Goal: Browse casually: Explore the website without a specific task or goal

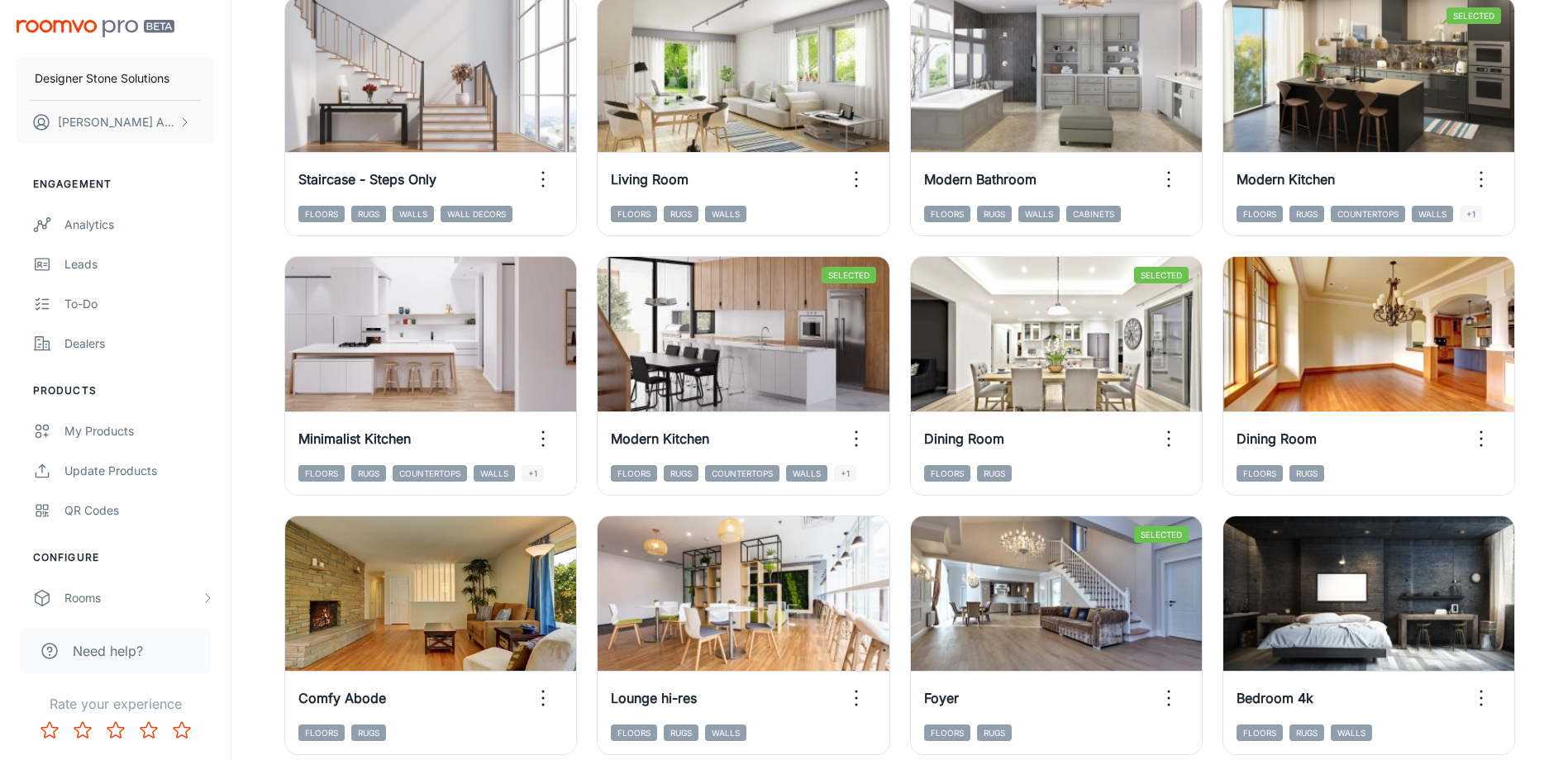
scroll to position [1698, 0]
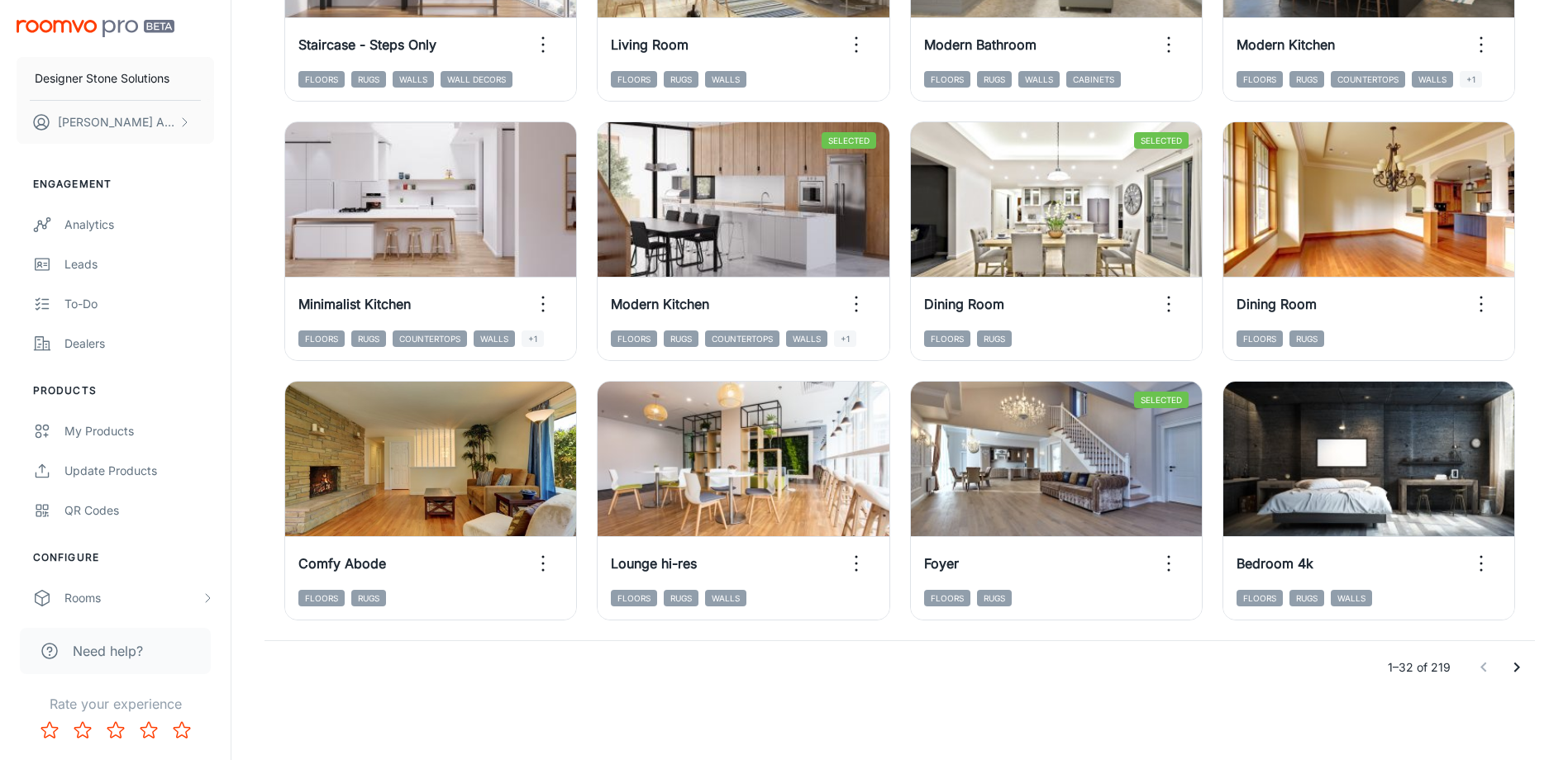
click at [1512, 664] on icon "Go to next page" at bounding box center [1516, 667] width 20 height 20
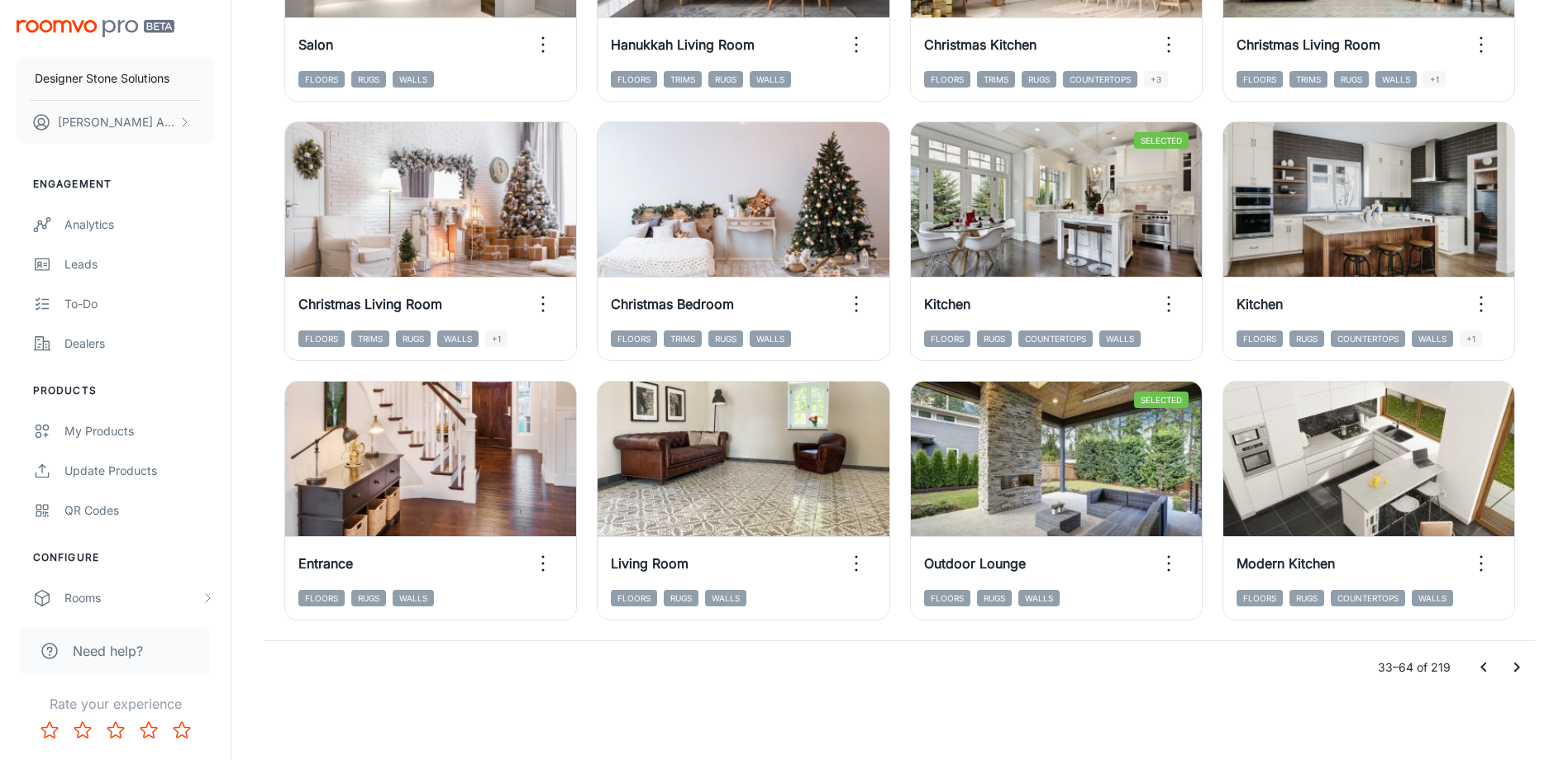
click at [1517, 665] on icon "Go to next page" at bounding box center [1516, 667] width 5 height 10
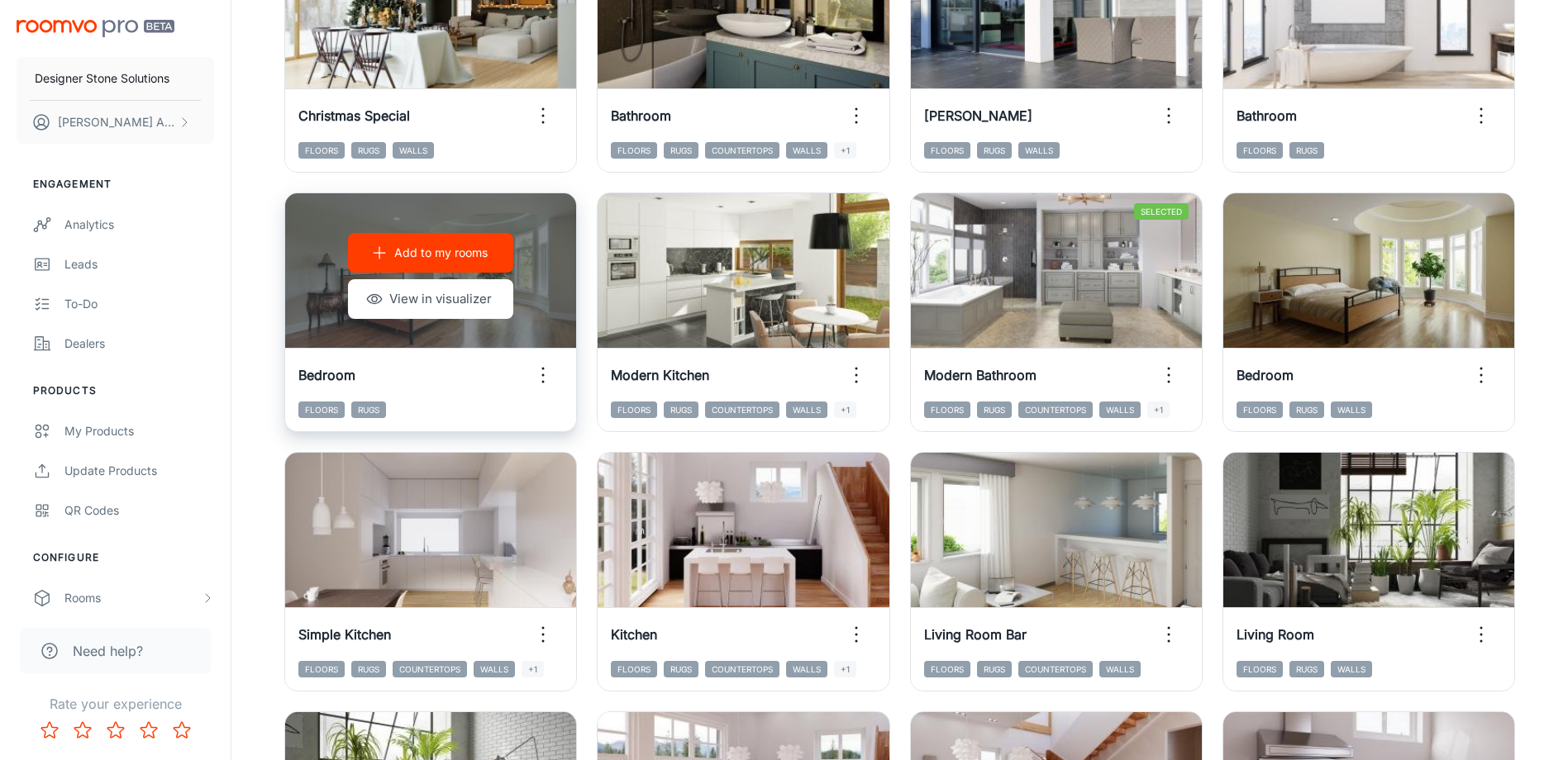
scroll to position [1037, 0]
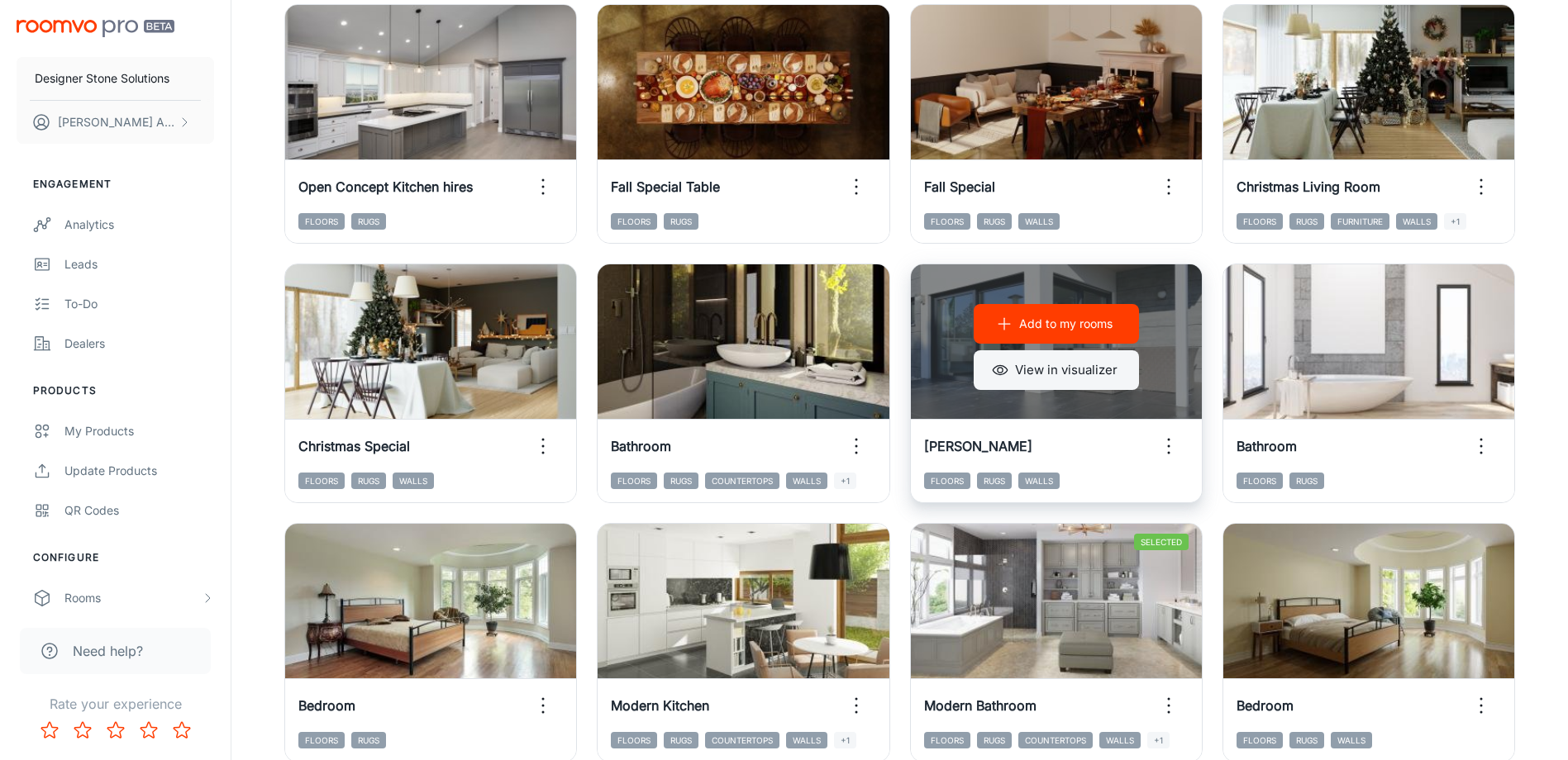
click at [1055, 367] on button "View in visualizer" at bounding box center [1056, 370] width 165 height 39
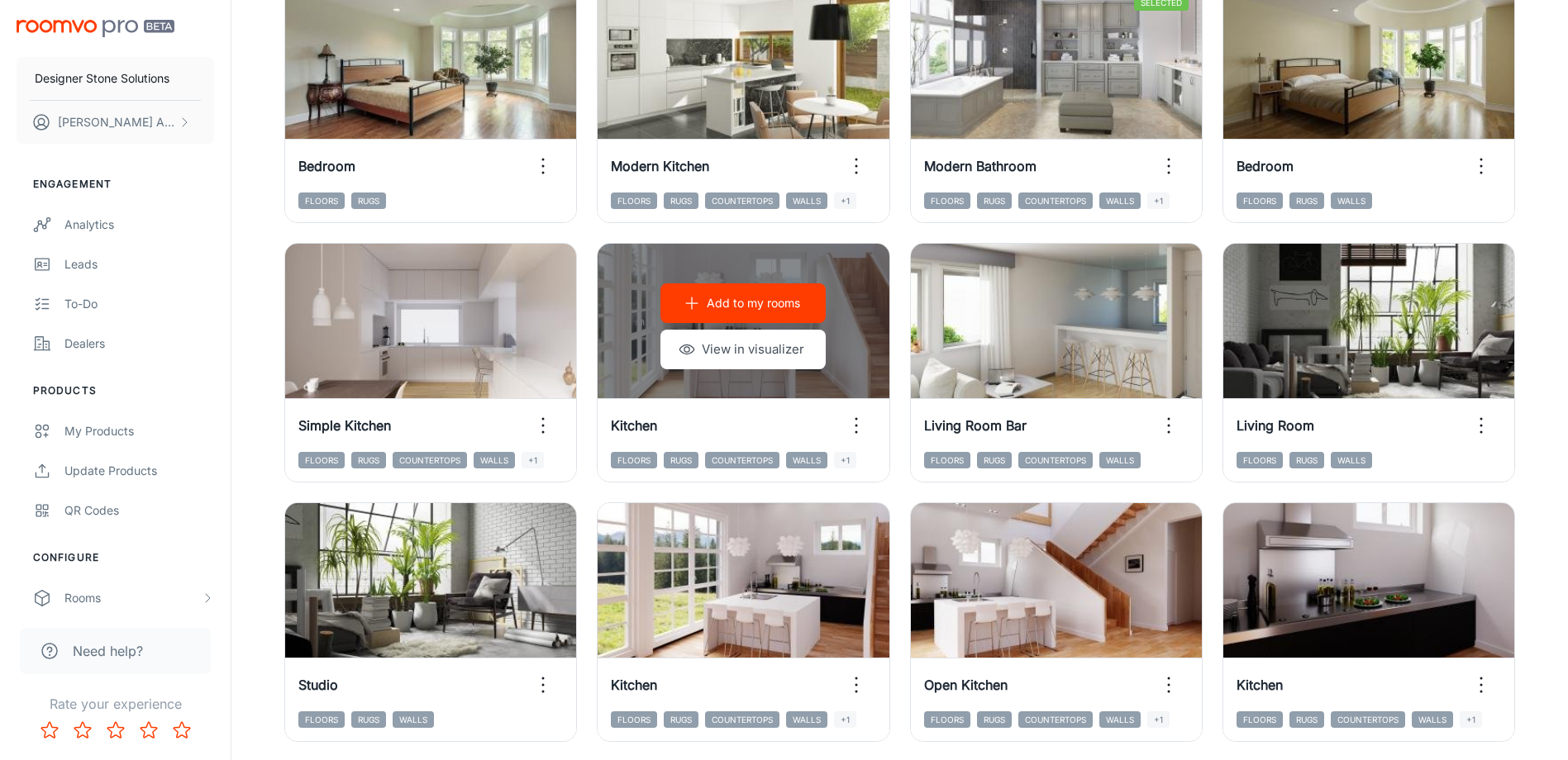
scroll to position [1698, 0]
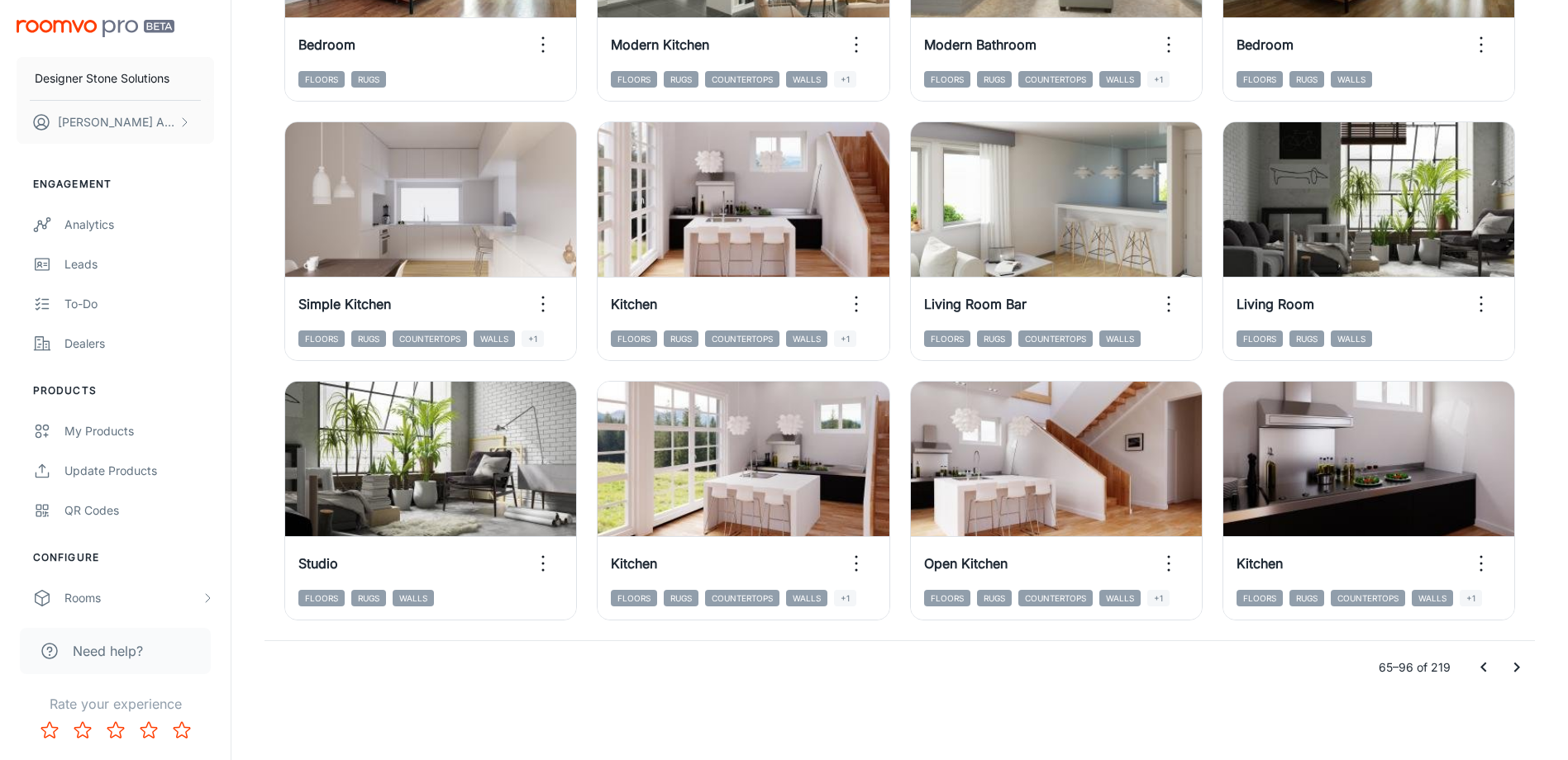
click at [1517, 671] on icon "Go to next page" at bounding box center [1516, 667] width 20 height 20
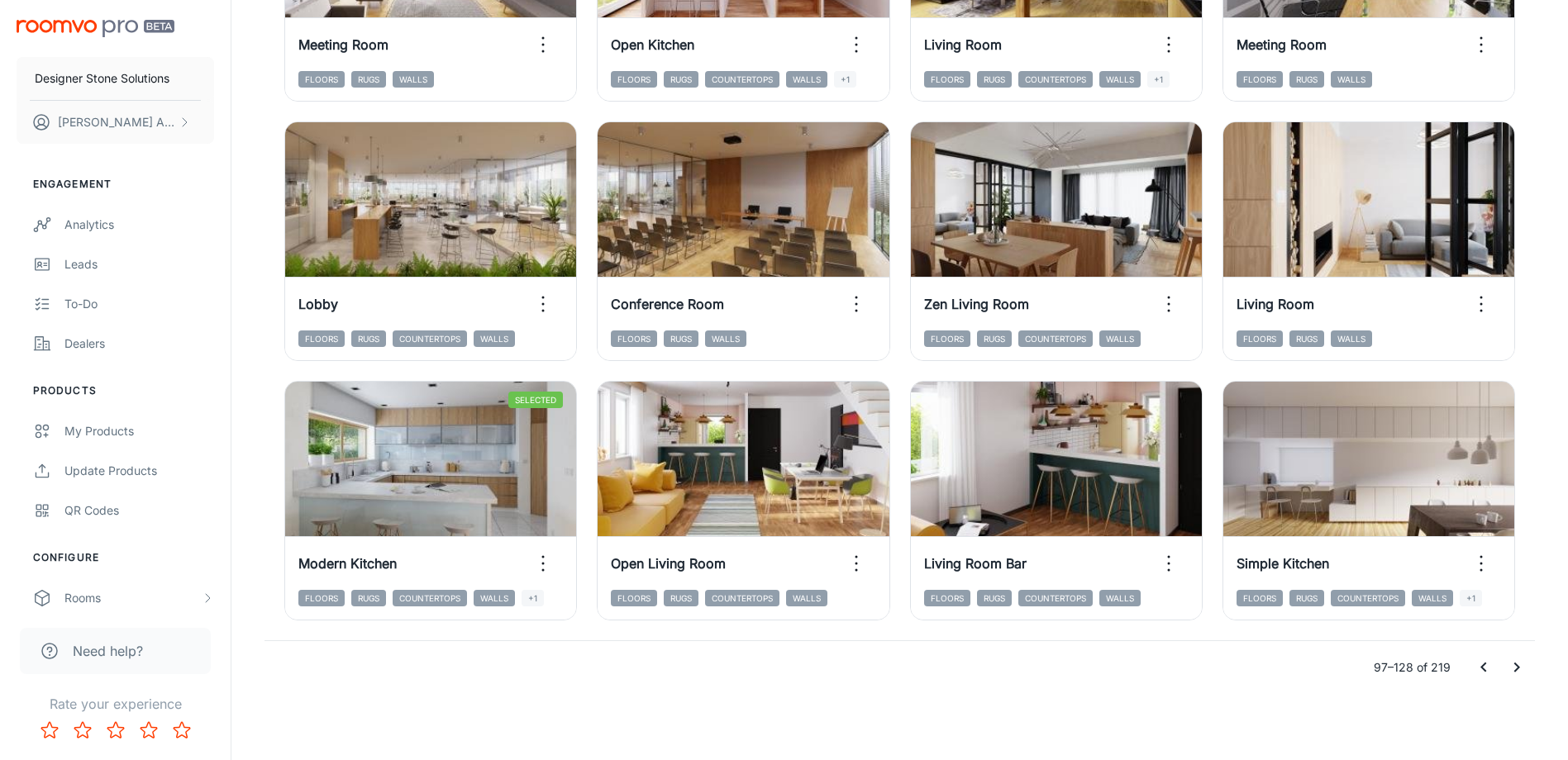
click at [1506, 661] on icon "Go to next page" at bounding box center [1516, 667] width 20 height 20
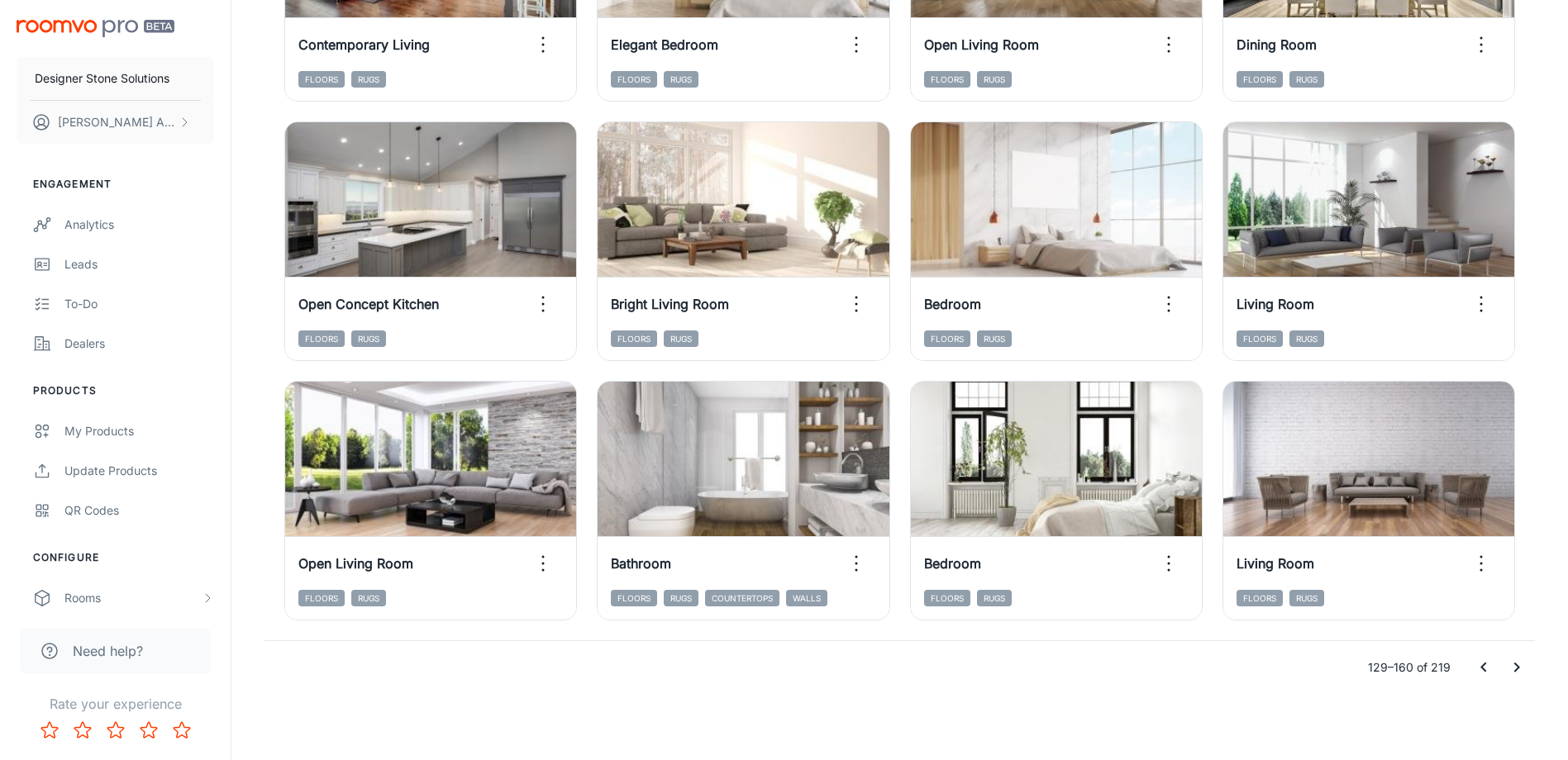
click at [1480, 672] on icon "Go to previous page" at bounding box center [1483, 667] width 20 height 20
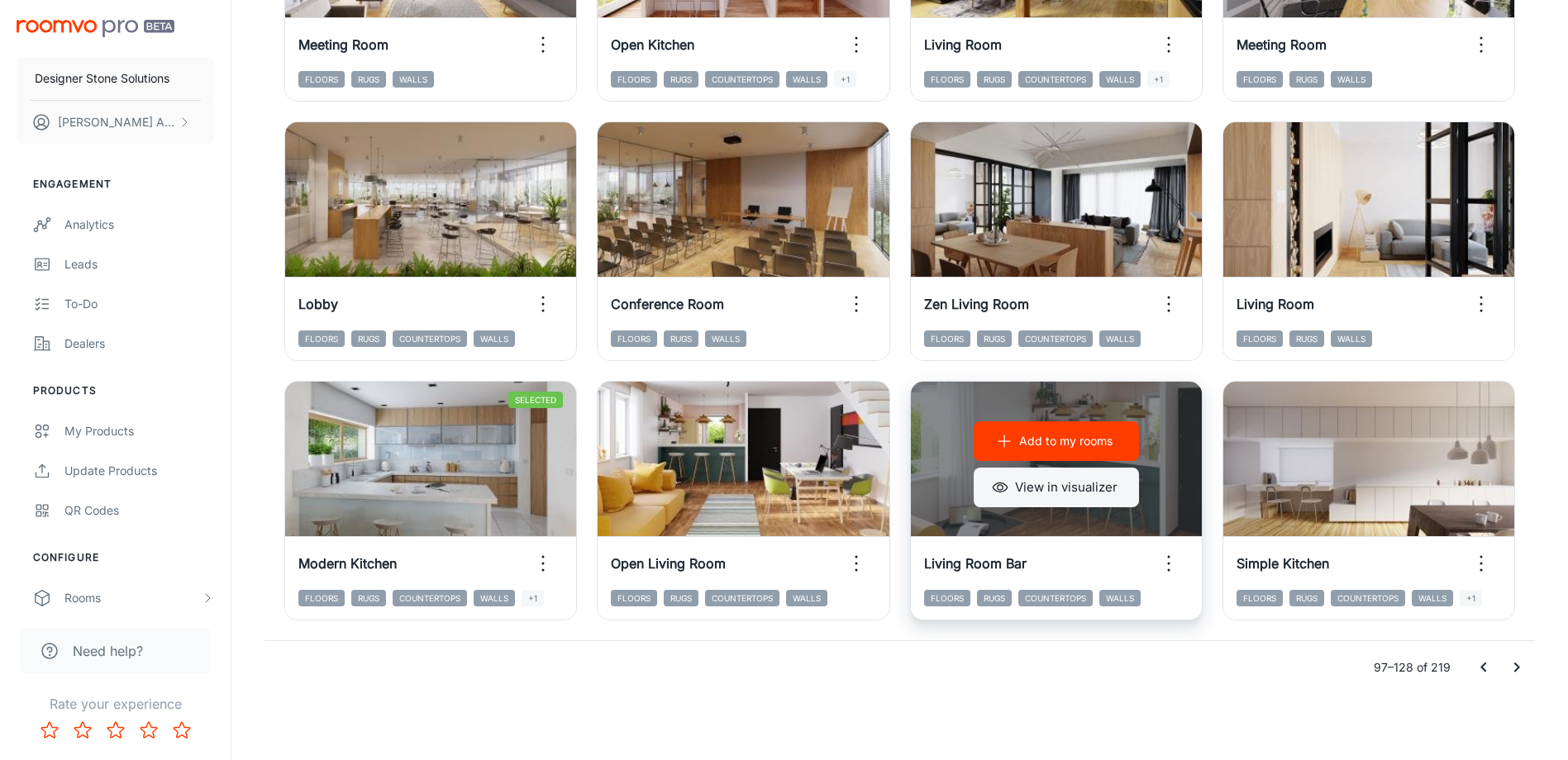
click at [1017, 477] on button "View in visualizer" at bounding box center [1056, 487] width 165 height 39
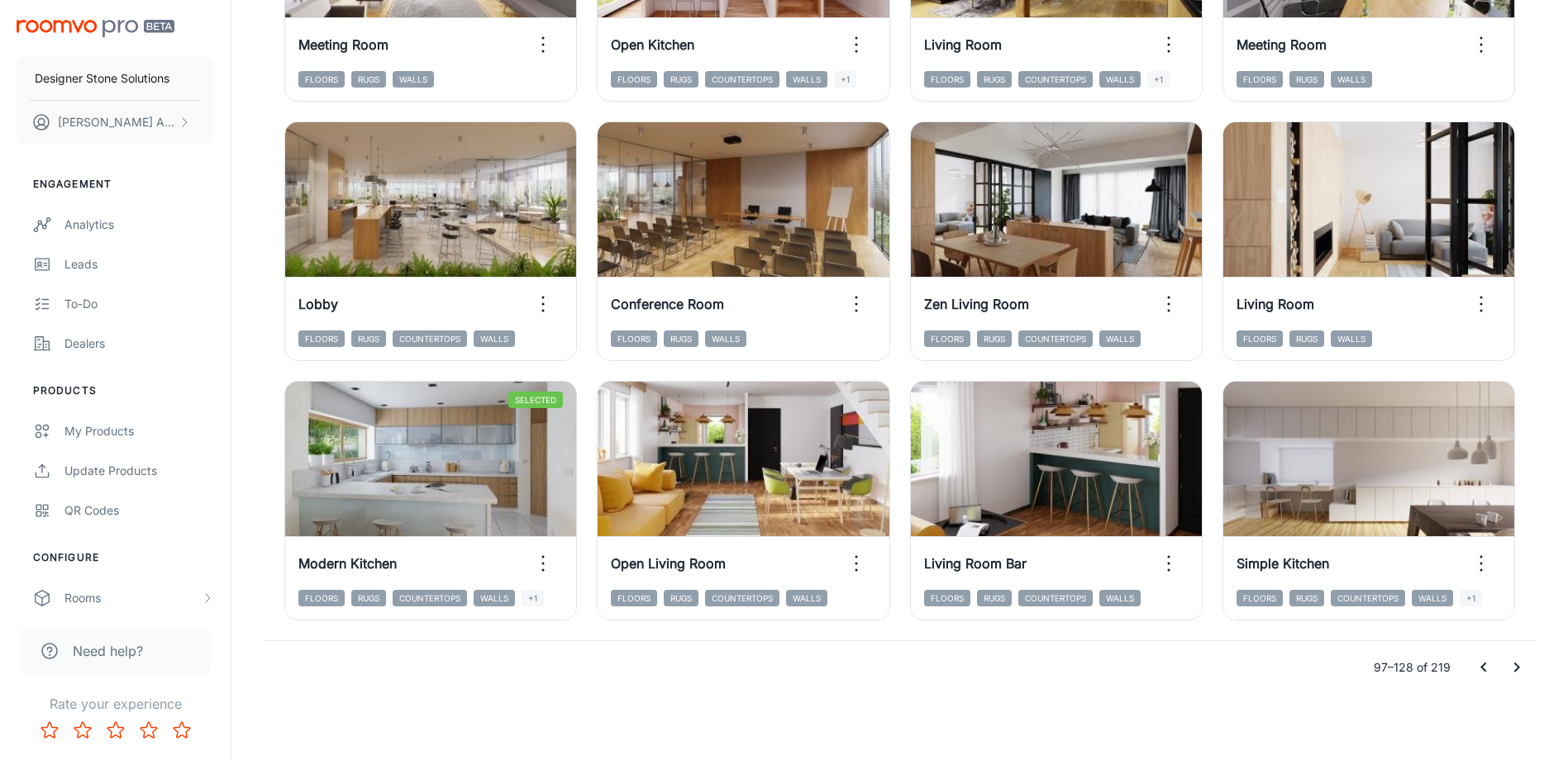
click at [1518, 664] on icon "Go to next page" at bounding box center [1516, 667] width 20 height 20
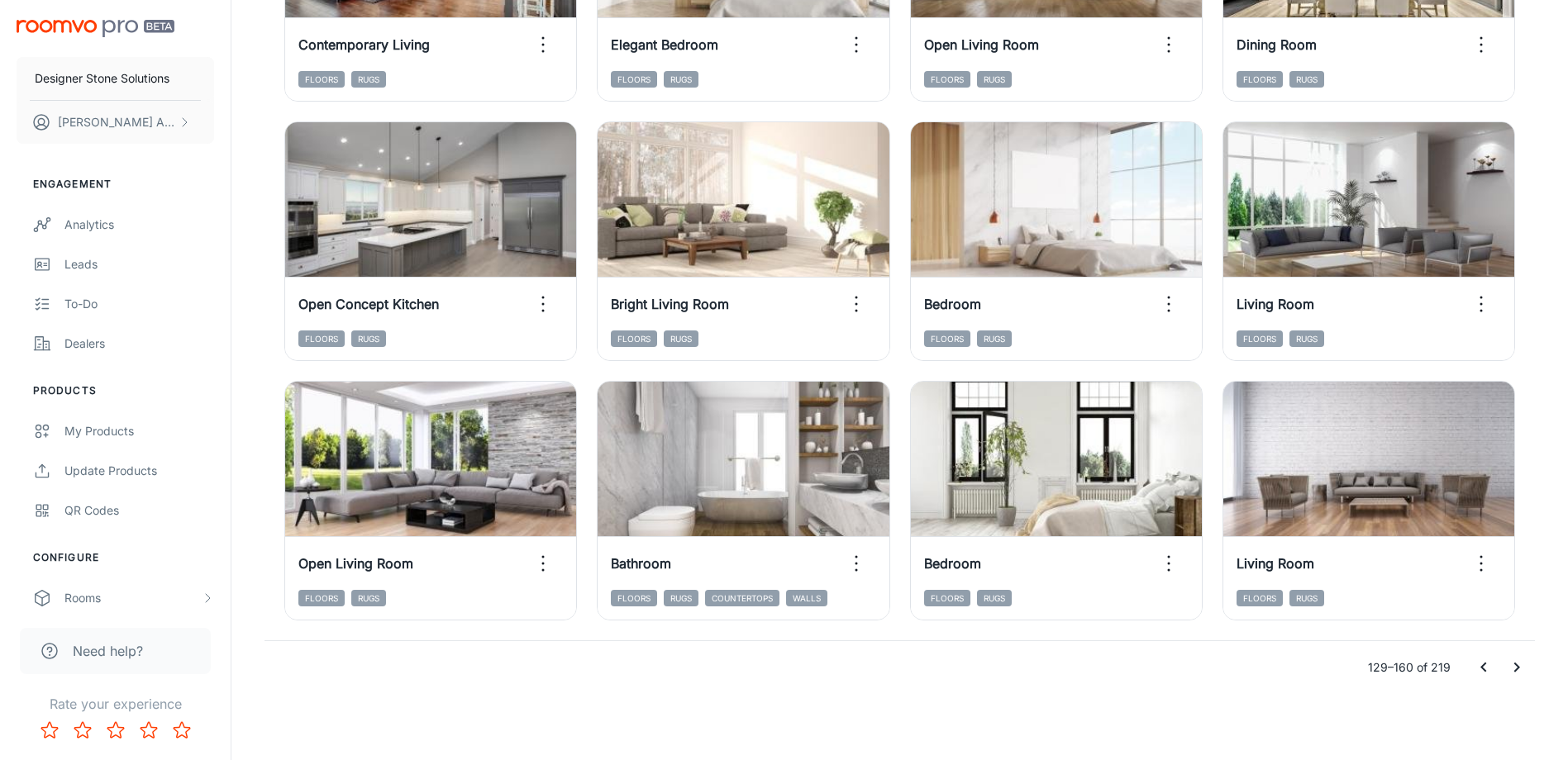
click at [1506, 664] on icon "Go to next page" at bounding box center [1516, 667] width 20 height 20
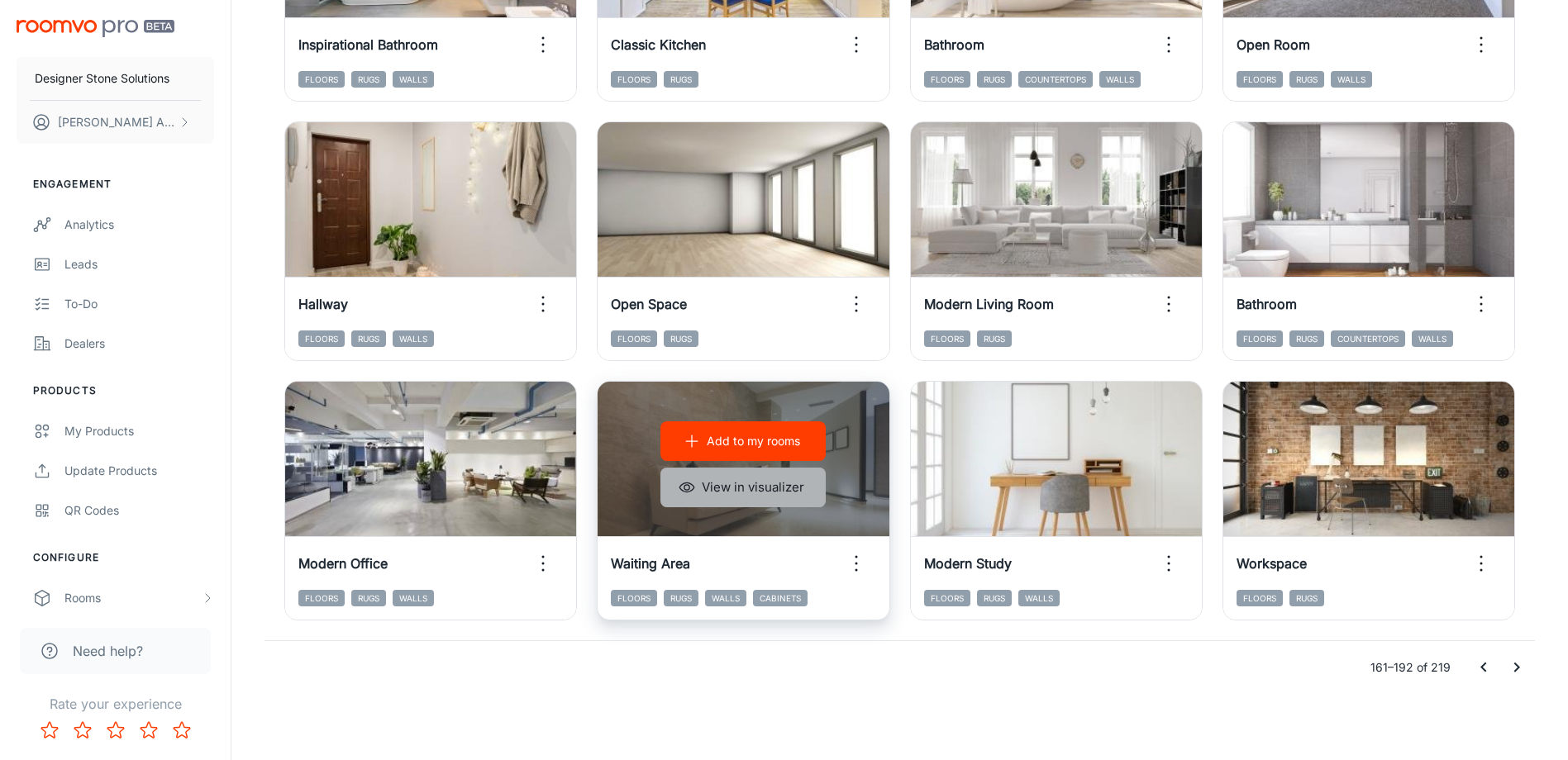
click at [742, 487] on button "View in visualizer" at bounding box center [742, 487] width 165 height 39
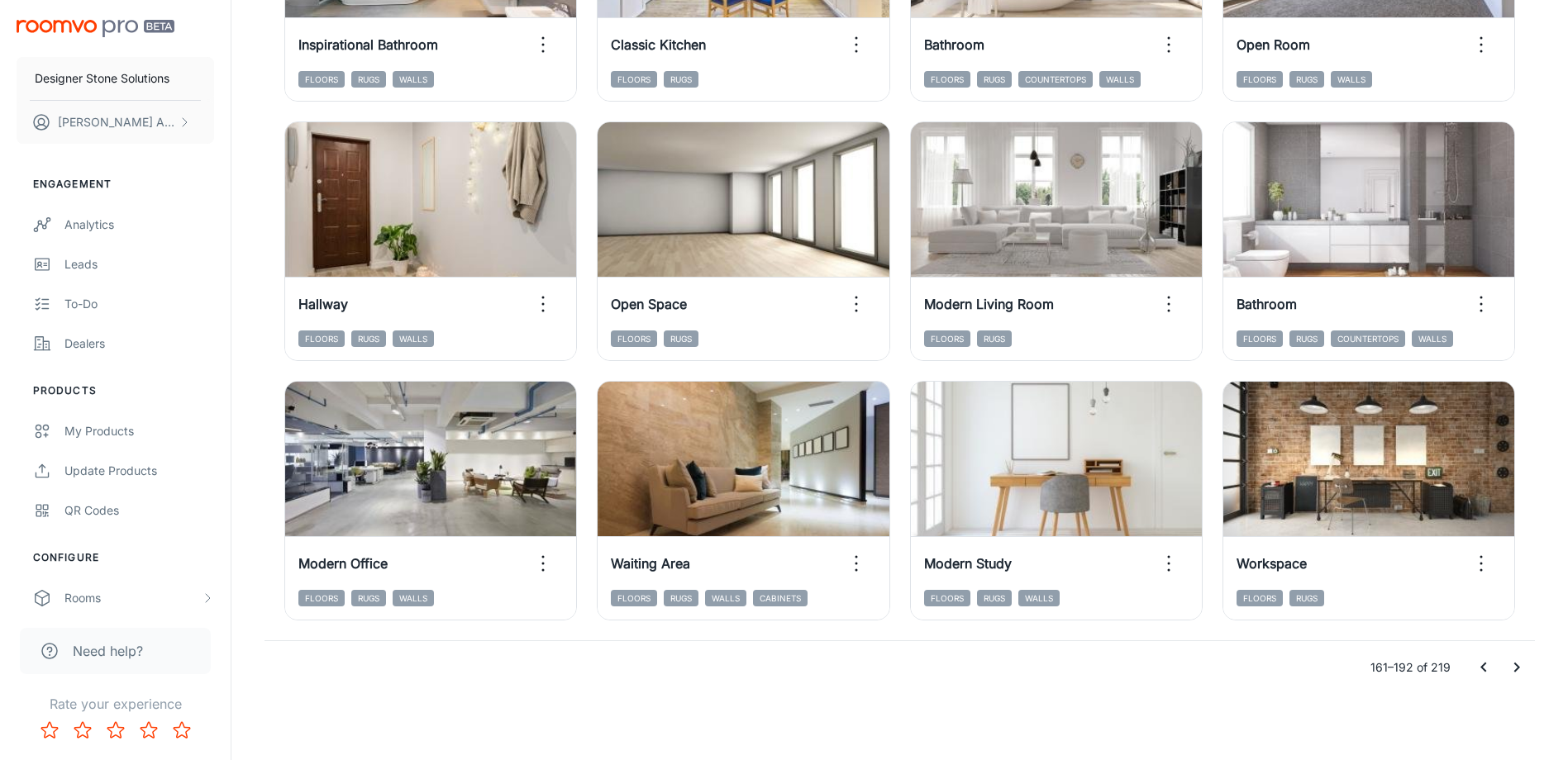
click at [1518, 664] on icon "Go to next page" at bounding box center [1516, 667] width 20 height 20
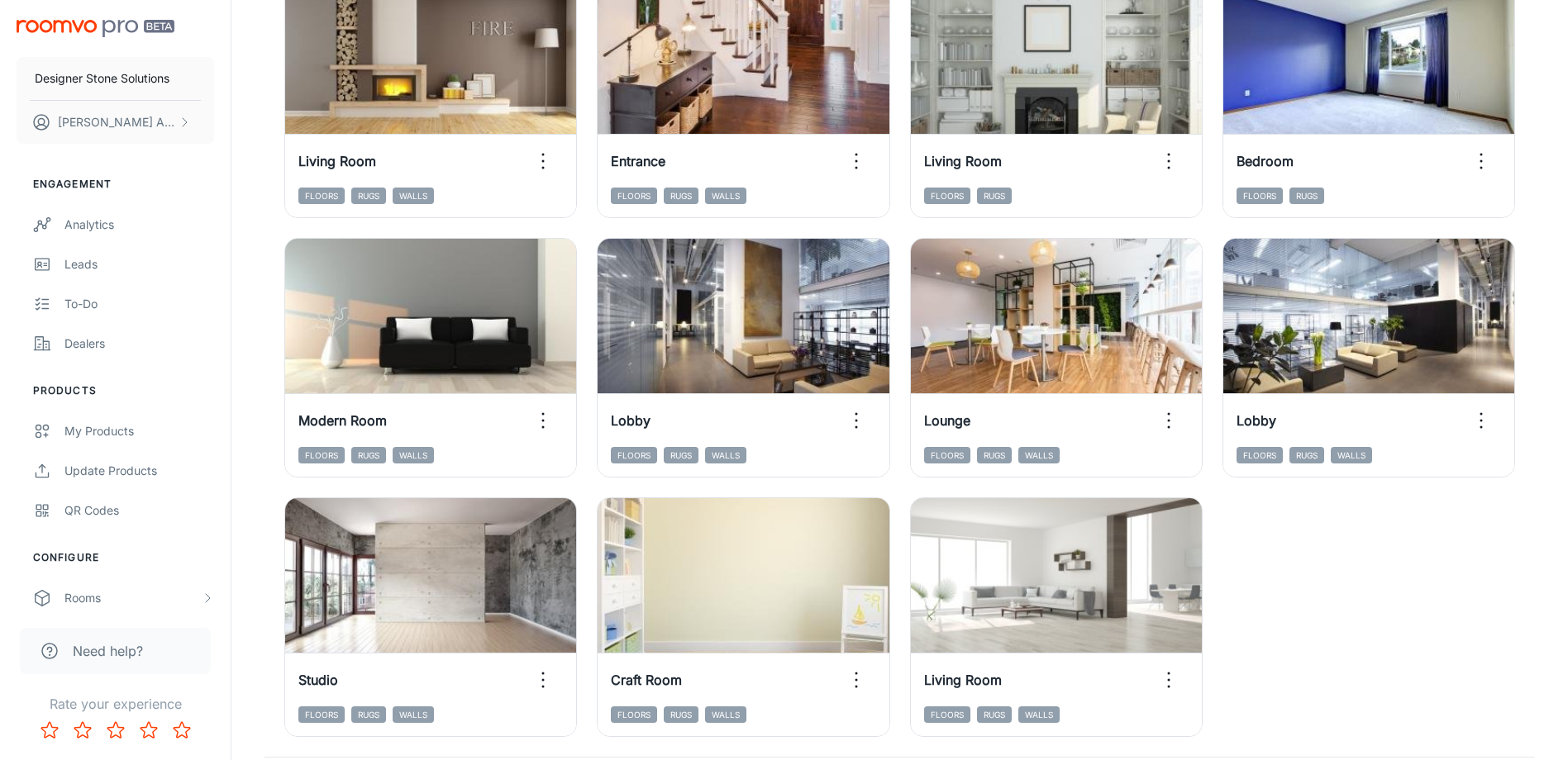
scroll to position [1438, 0]
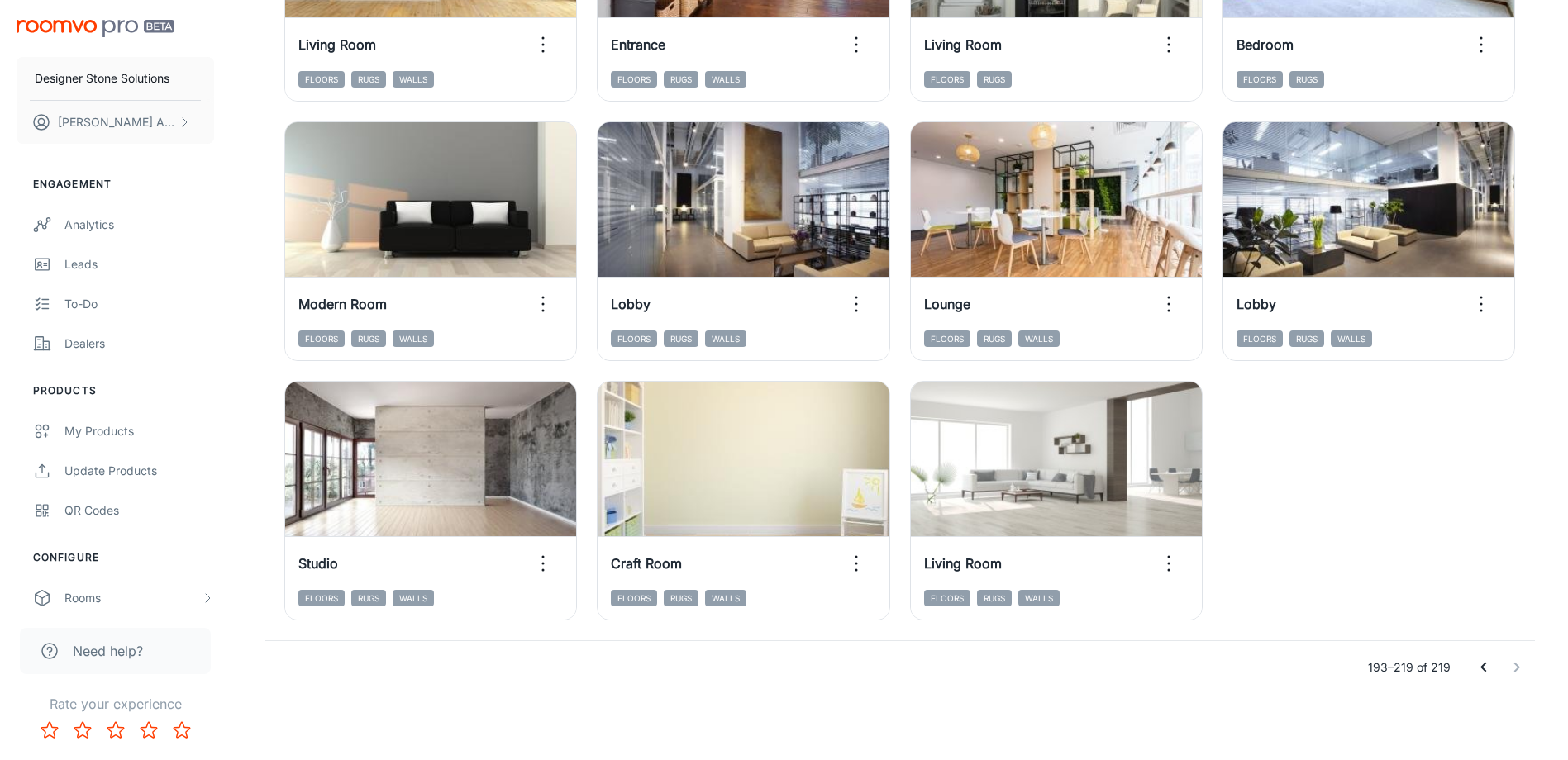
click at [1490, 665] on icon "Go to previous page" at bounding box center [1483, 667] width 20 height 20
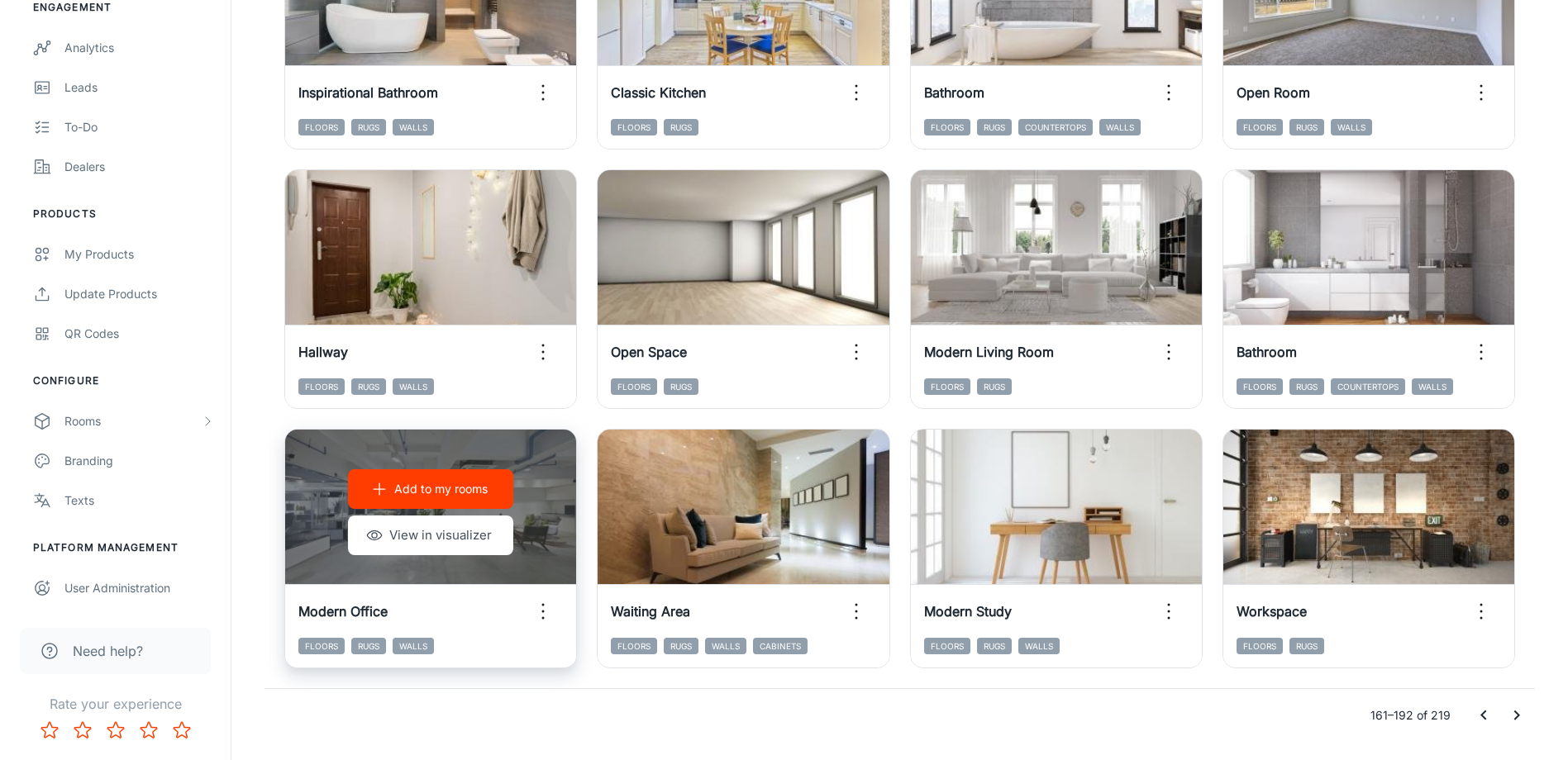
scroll to position [1698, 0]
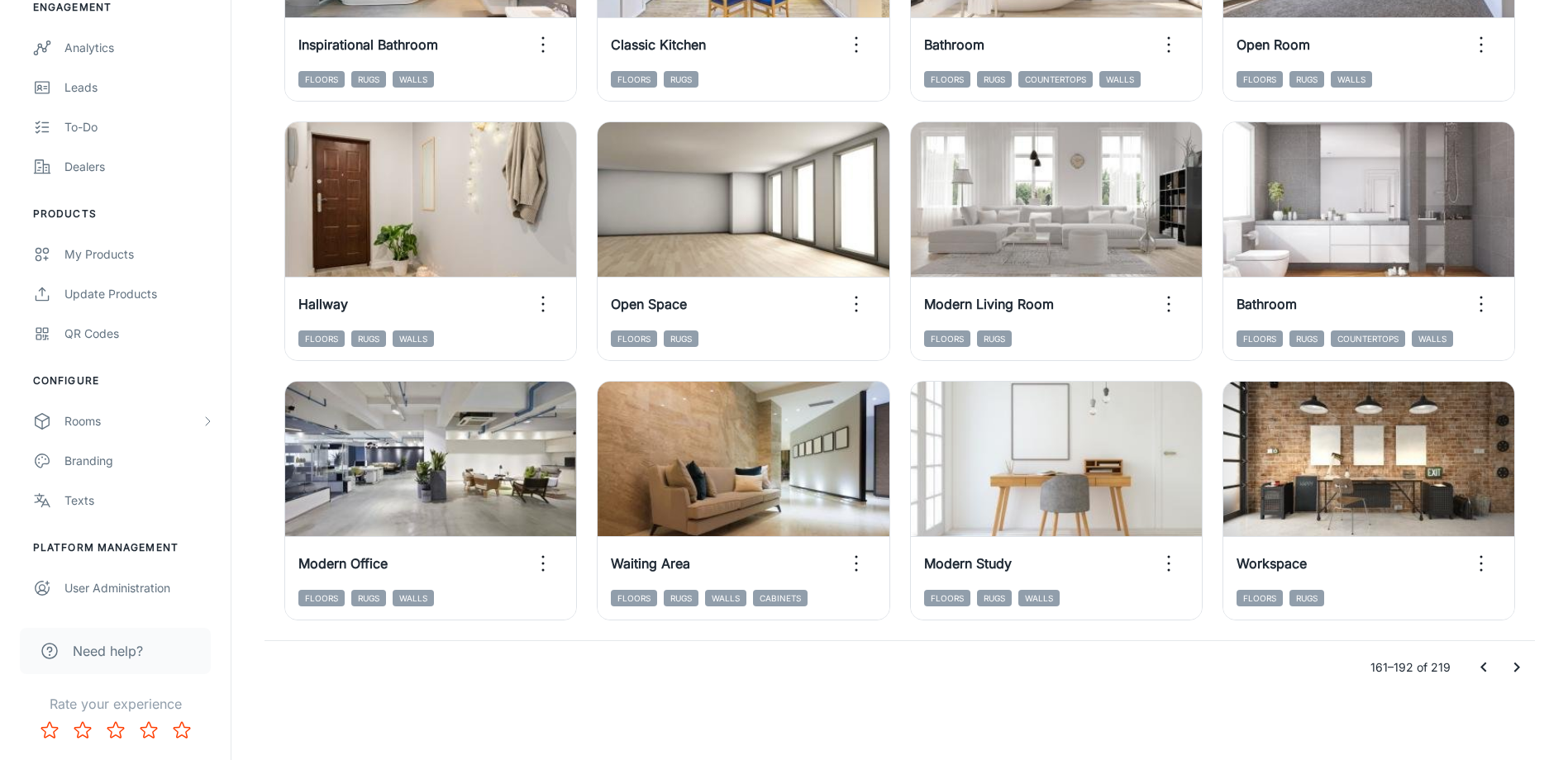
click at [1480, 664] on icon "Go to previous page" at bounding box center [1483, 667] width 20 height 20
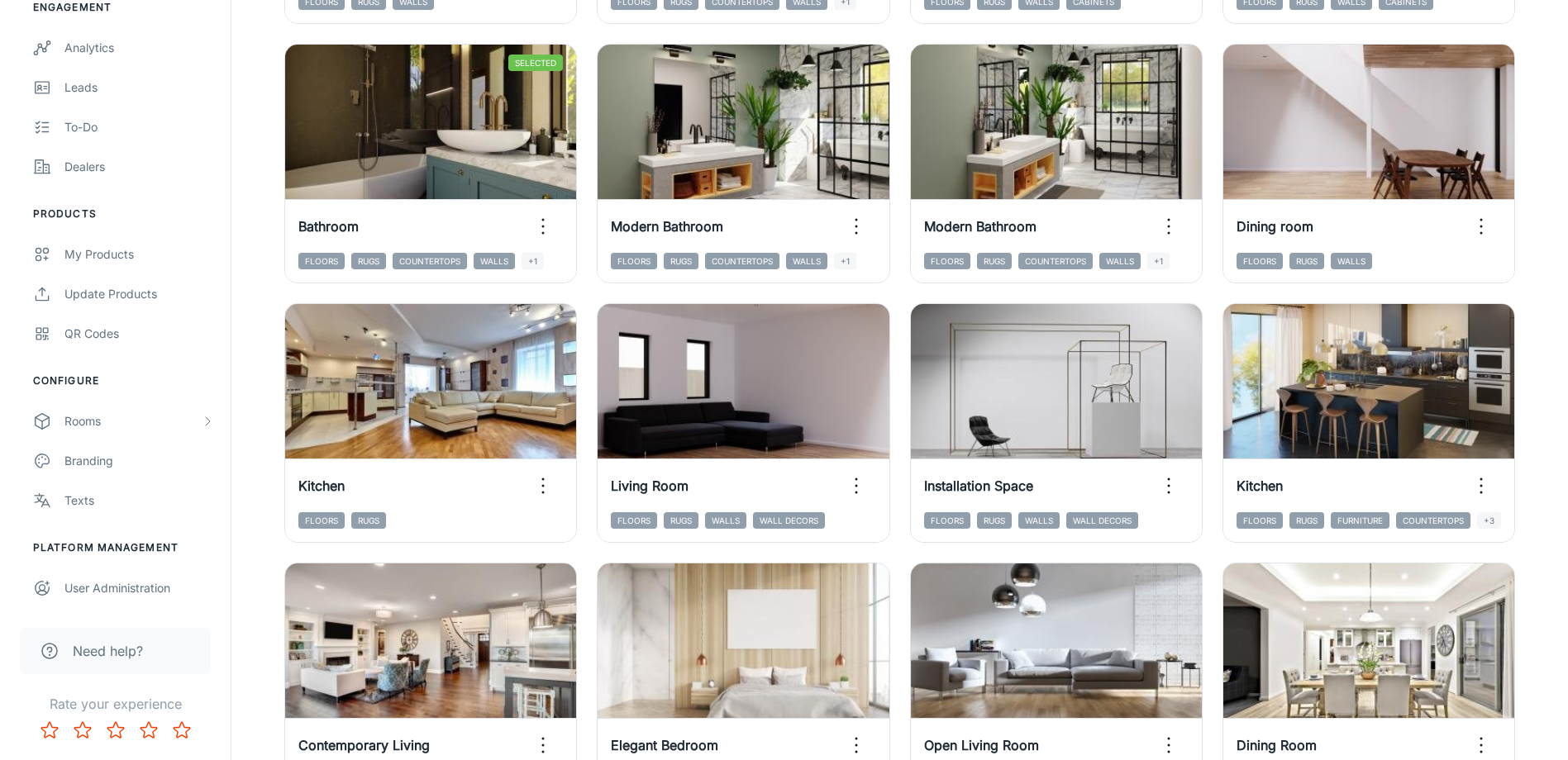
scroll to position [872, 0]
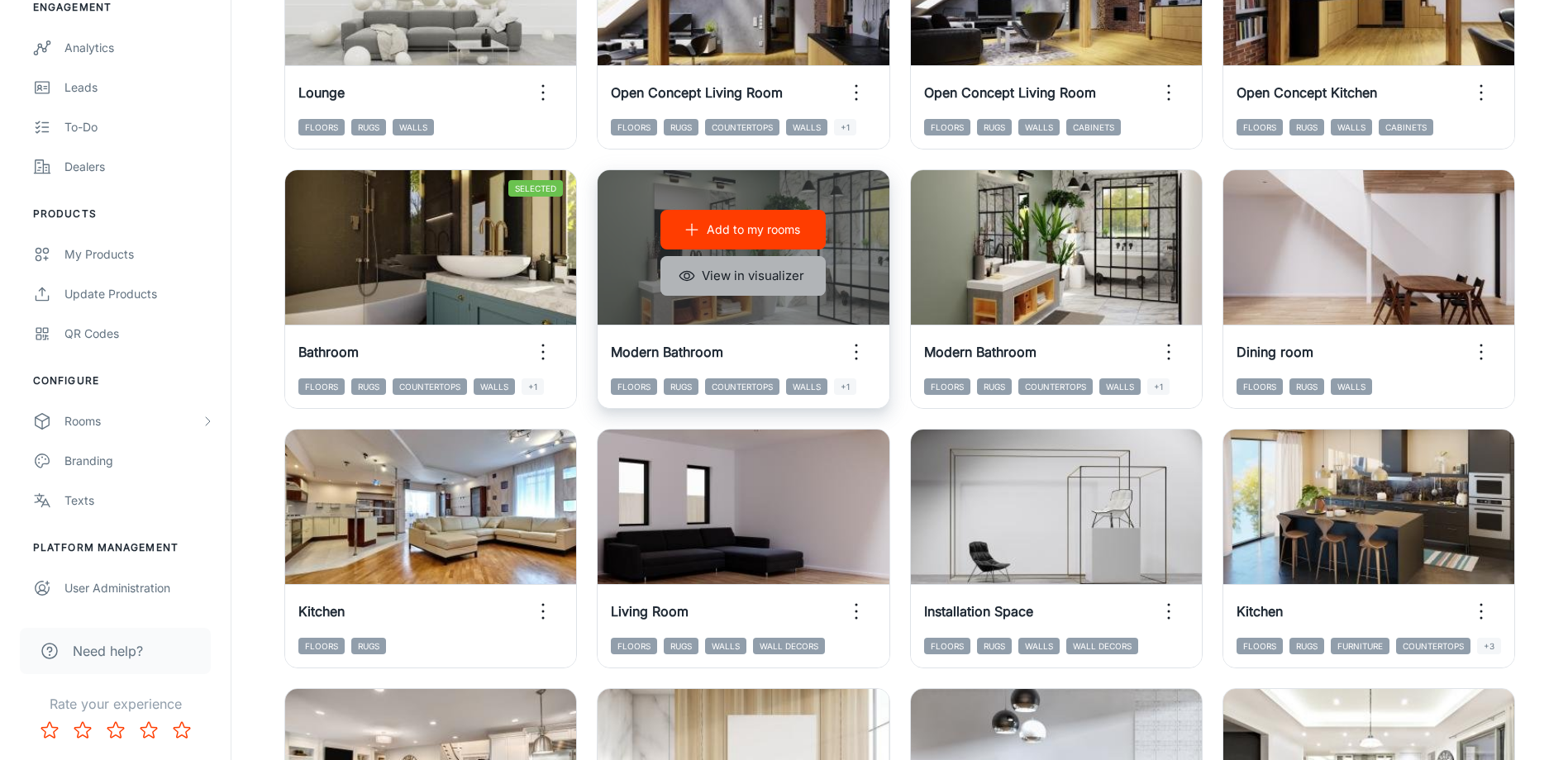
click at [752, 279] on button "View in visualizer" at bounding box center [742, 276] width 165 height 39
